Goal: Task Accomplishment & Management: Use online tool/utility

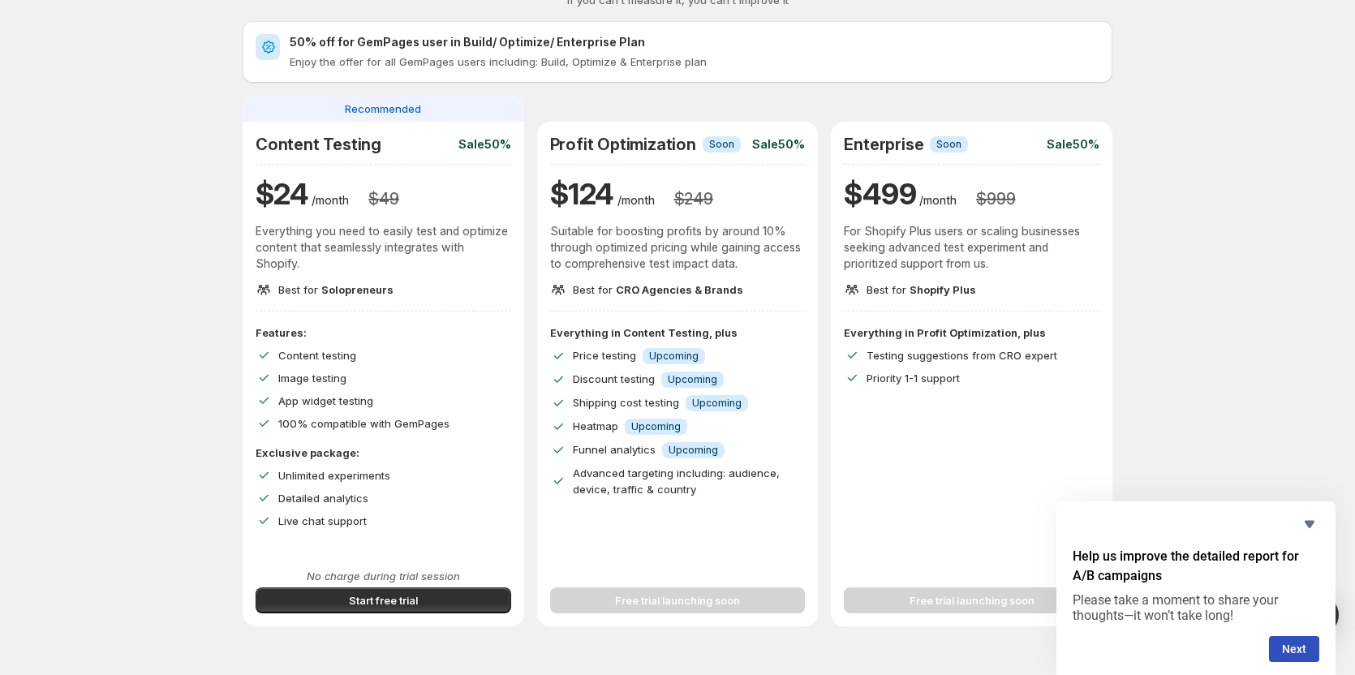
scroll to position [81, 0]
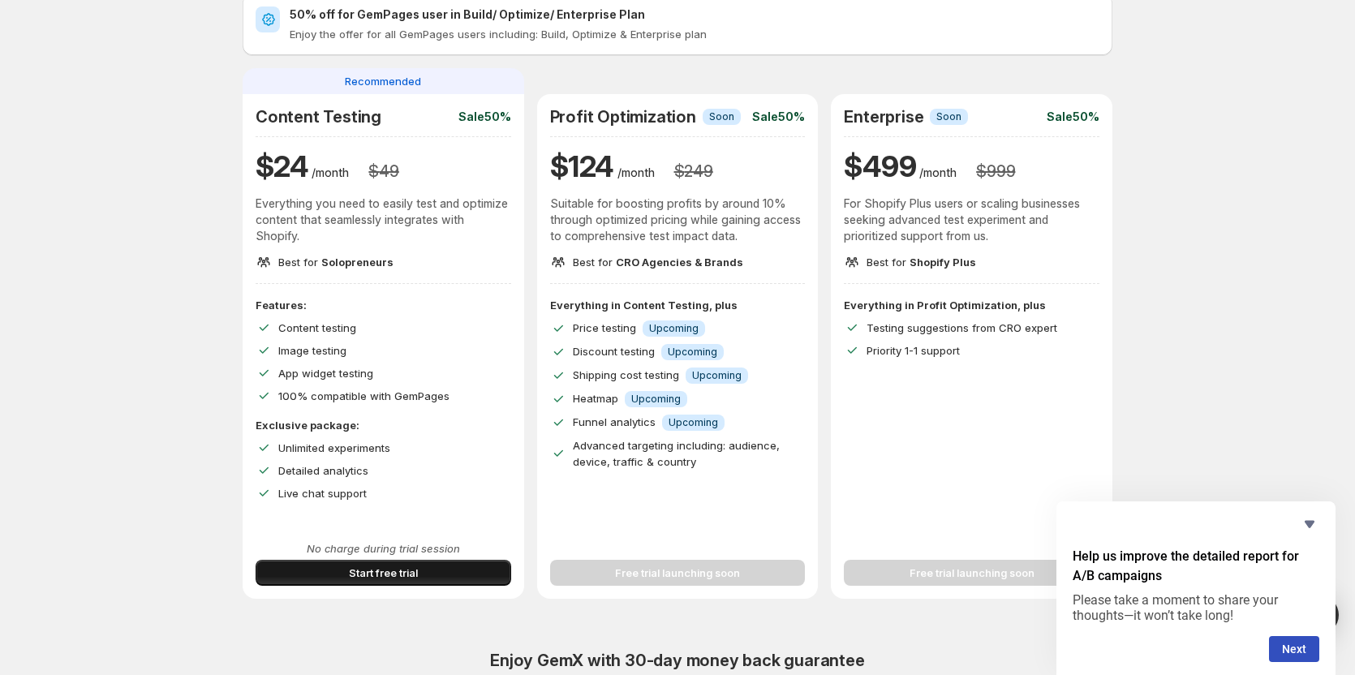
click at [426, 573] on button "Start free trial" at bounding box center [384, 573] width 256 height 26
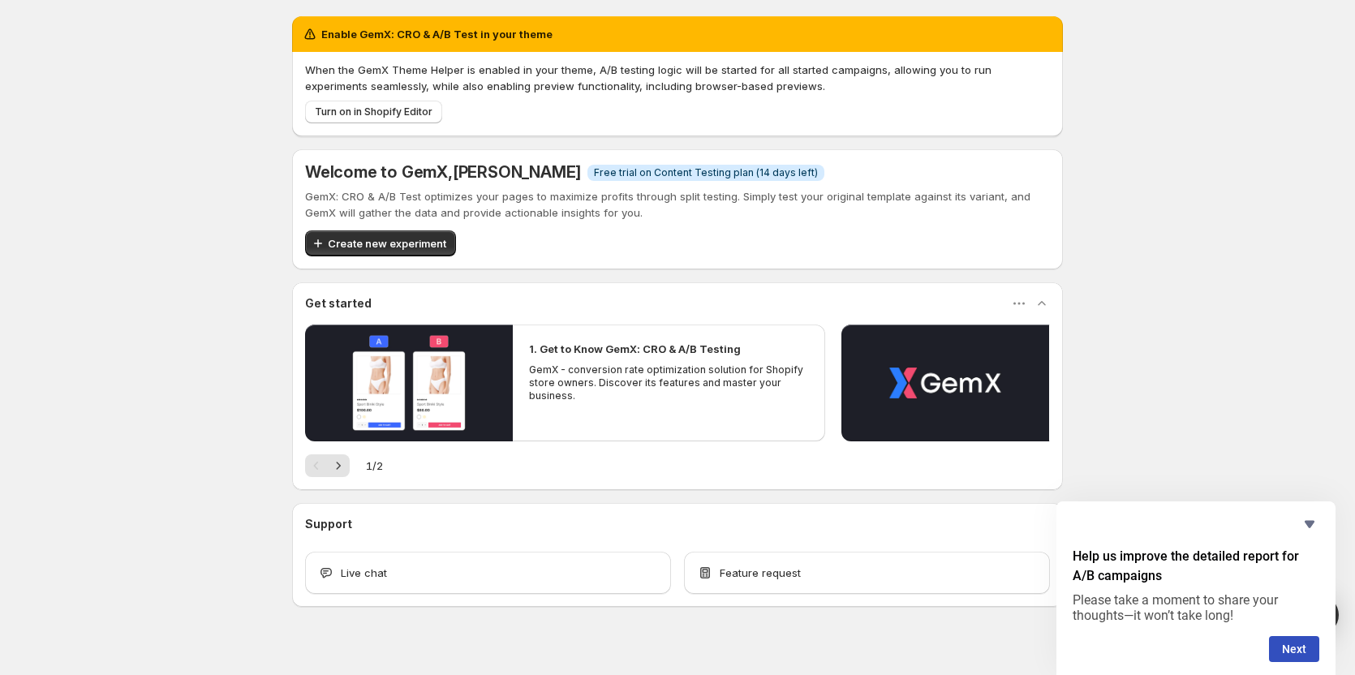
drag, startPoint x: 427, startPoint y: 95, endPoint x: 445, endPoint y: 88, distance: 19.0
click at [445, 88] on div "When the GemX Theme Helper is enabled in your theme, A/B testing logic will be …" at bounding box center [677, 93] width 745 height 62
click at [420, 113] on span "Turn on in Shopify Editor" at bounding box center [374, 111] width 118 height 13
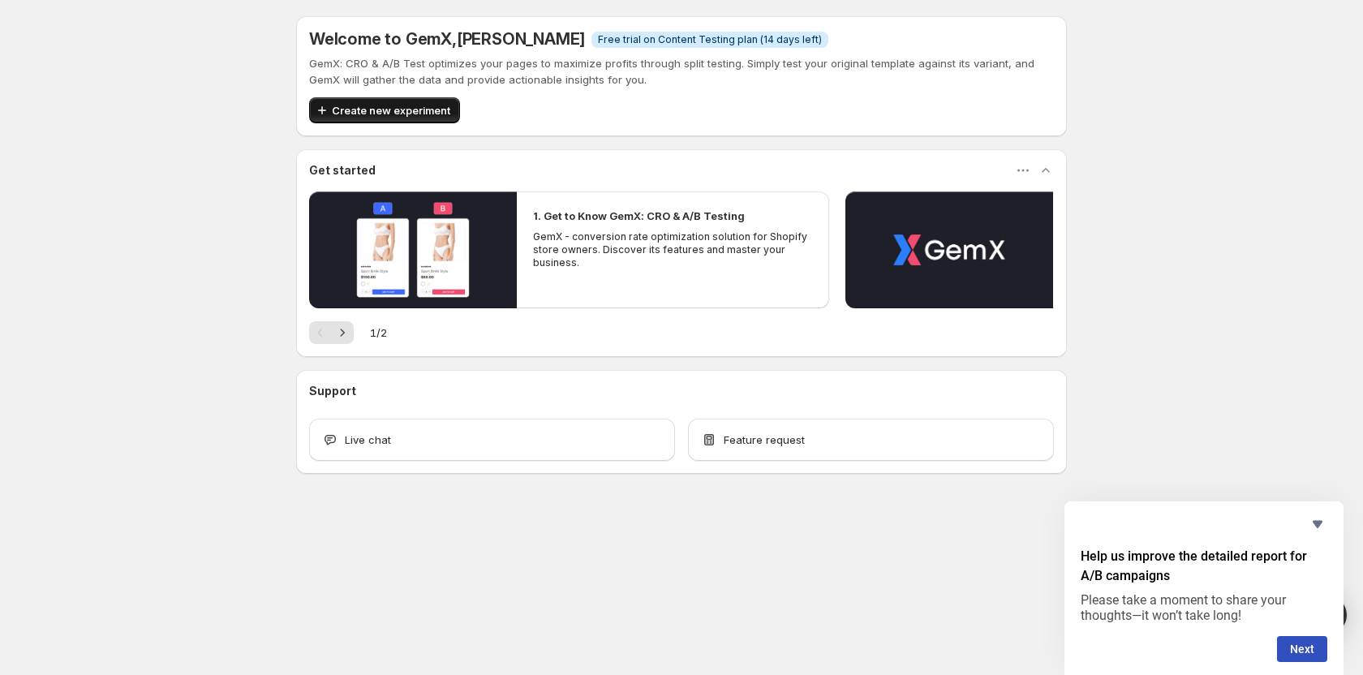
click at [393, 105] on span "Create new experiment" at bounding box center [391, 110] width 118 height 16
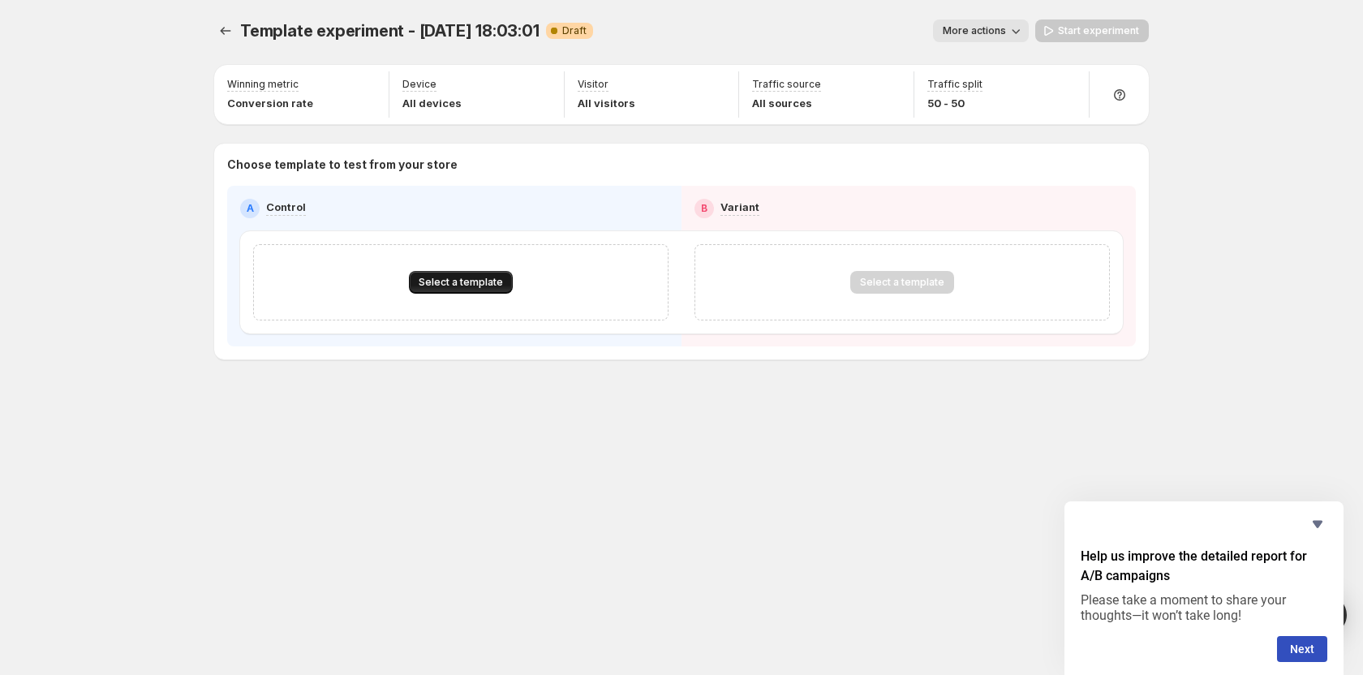
click at [502, 283] on button "Select a template" at bounding box center [461, 282] width 104 height 23
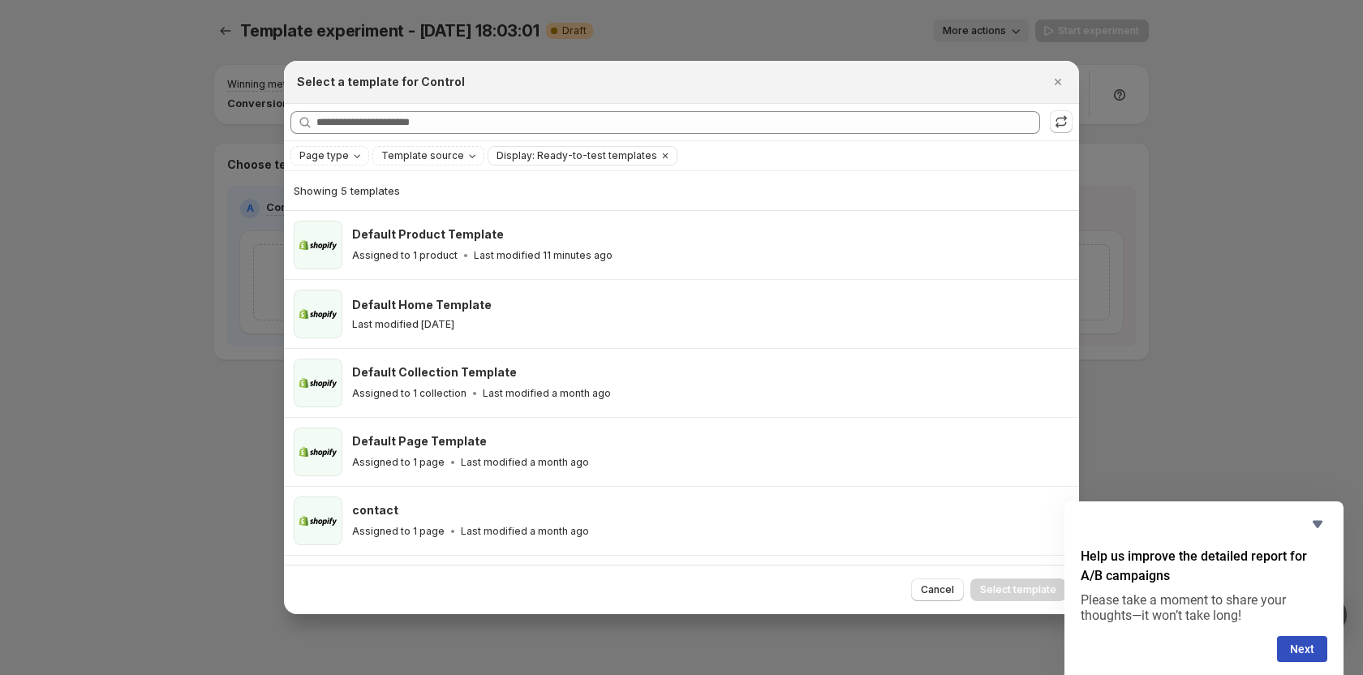
click at [638, 75] on div "Select a template for Control" at bounding box center [667, 82] width 740 height 16
click at [650, 57] on div at bounding box center [681, 337] width 1363 height 675
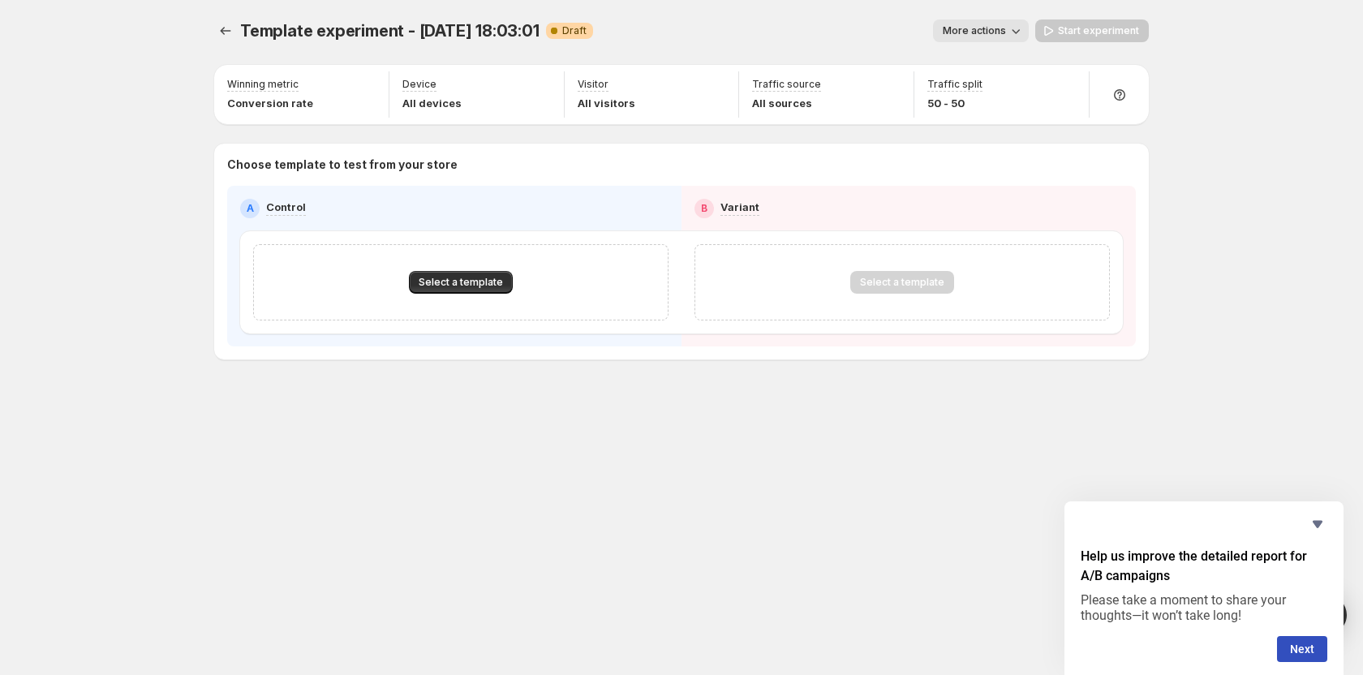
click at [991, 20] on button "More actions" at bounding box center [981, 30] width 96 height 23
click at [473, 298] on div "Select a template" at bounding box center [460, 282] width 415 height 76
click at [472, 280] on span "Select a template" at bounding box center [461, 282] width 84 height 13
